Goal: Find specific page/section: Find specific page/section

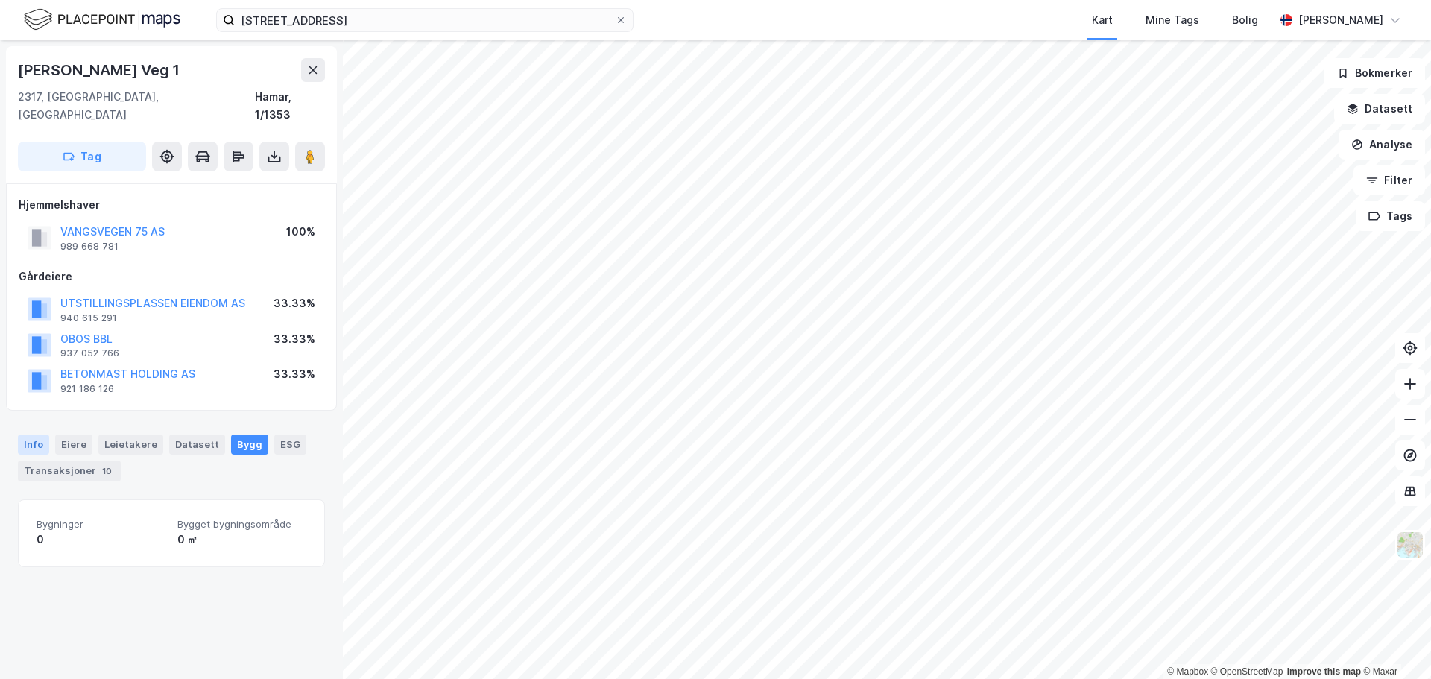
click at [31, 435] on div "Info" at bounding box center [33, 444] width 31 height 19
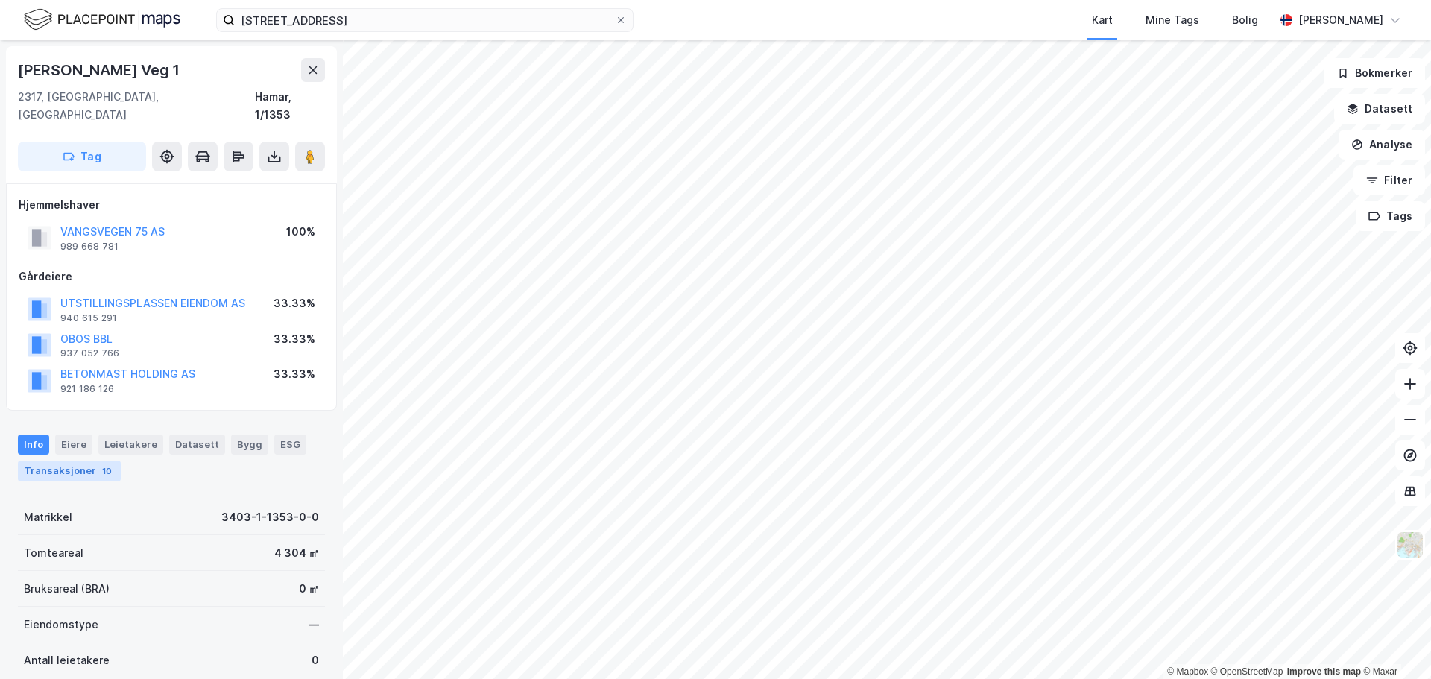
click at [80, 461] on div "Transaksjoner 10" at bounding box center [69, 471] width 103 height 21
